Goal: Information Seeking & Learning: Understand process/instructions

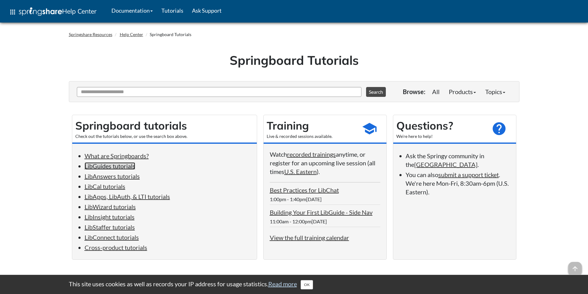
click at [103, 166] on link "LibGuides tutorials" at bounding box center [110, 165] width 51 height 7
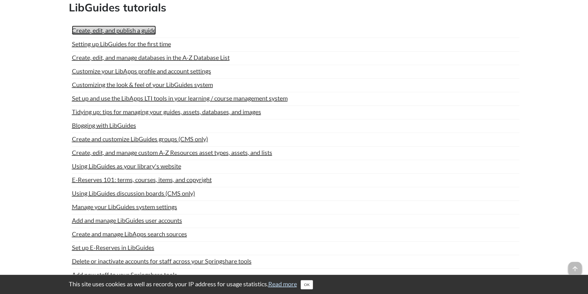
click at [108, 31] on link "Create, edit, and publish a guide" at bounding box center [114, 30] width 84 height 9
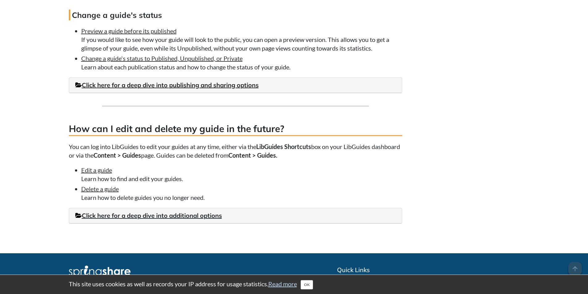
scroll to position [1574, 0]
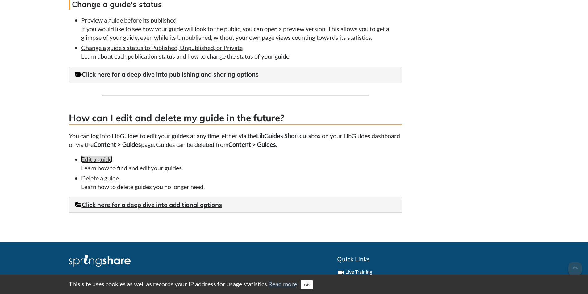
click at [91, 163] on link "Edit a guide" at bounding box center [96, 159] width 31 height 7
